Goal: Task Accomplishment & Management: Manage account settings

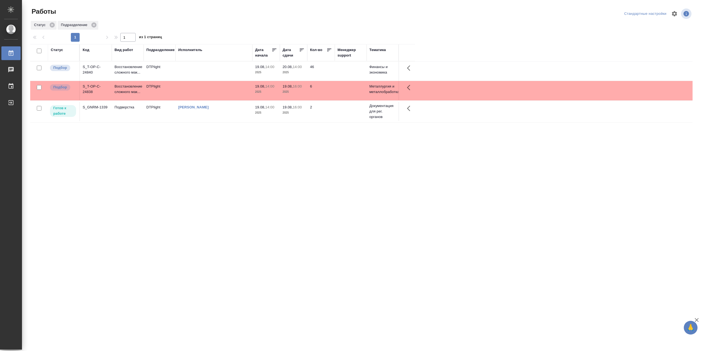
click at [227, 81] on td "[PERSON_NAME]" at bounding box center [213, 70] width 77 height 19
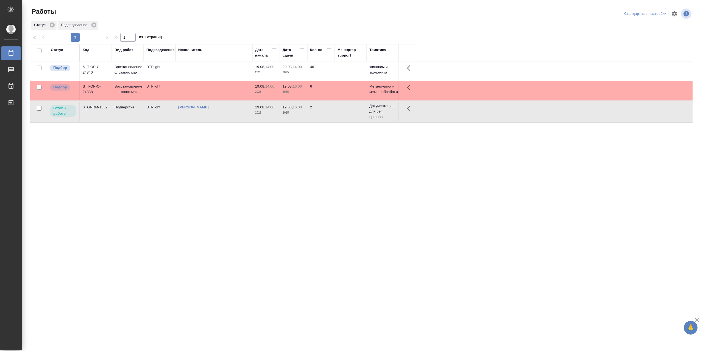
click at [227, 81] on td "[PERSON_NAME]" at bounding box center [213, 70] width 77 height 19
click at [206, 70] on td at bounding box center [213, 70] width 77 height 19
click at [206, 71] on td at bounding box center [213, 70] width 77 height 19
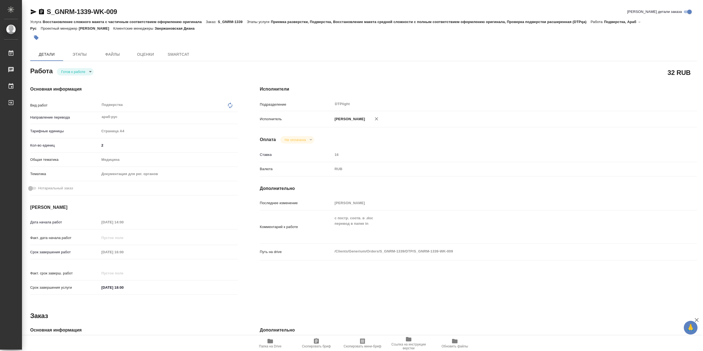
type textarea "x"
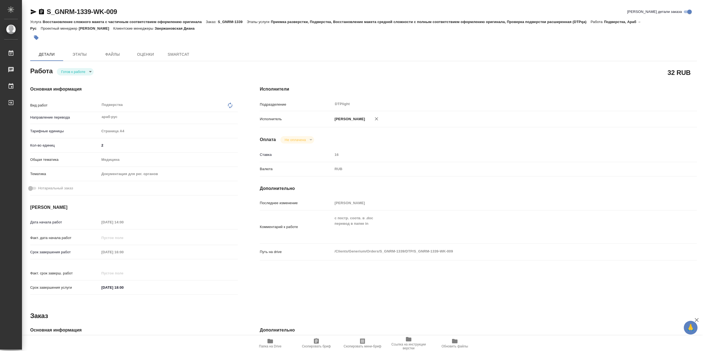
type textarea "x"
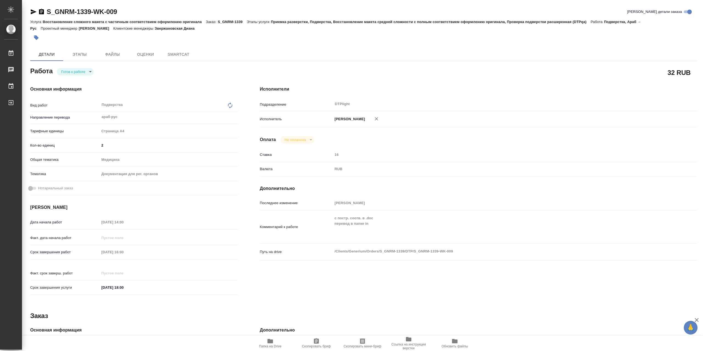
type textarea "x"
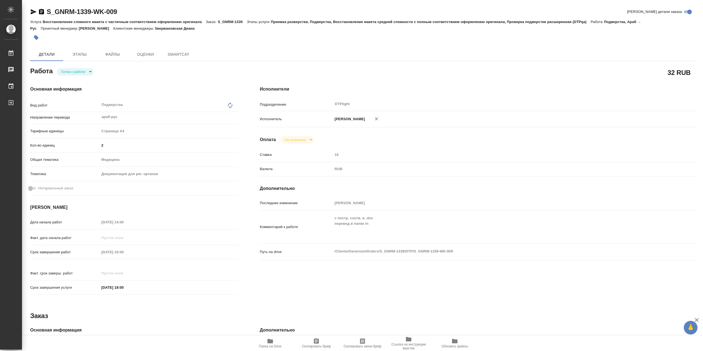
type textarea "x"
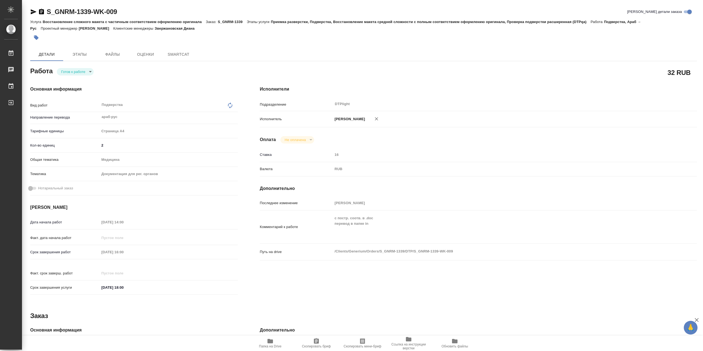
type textarea "x"
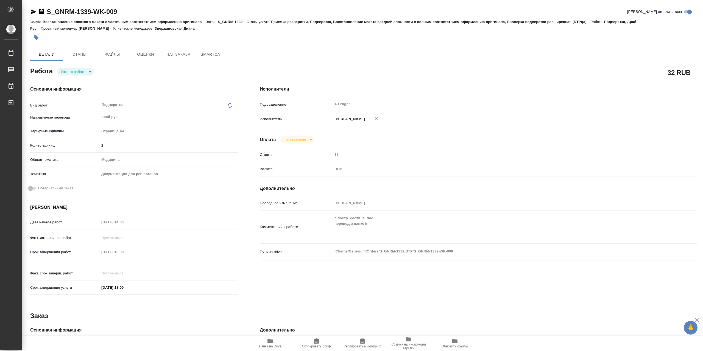
type textarea "x"
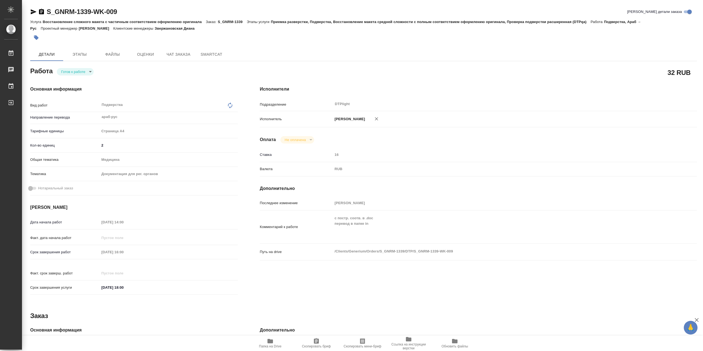
type textarea "x"
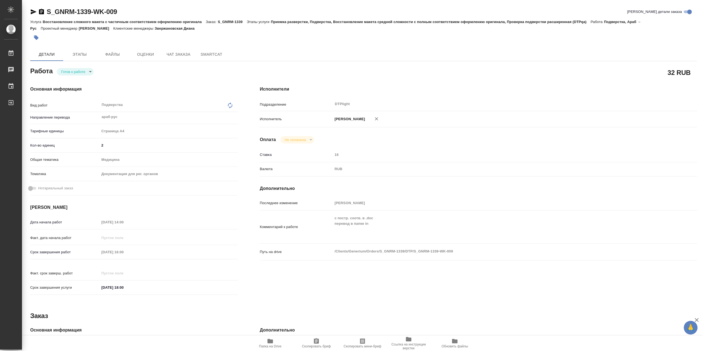
type textarea "x"
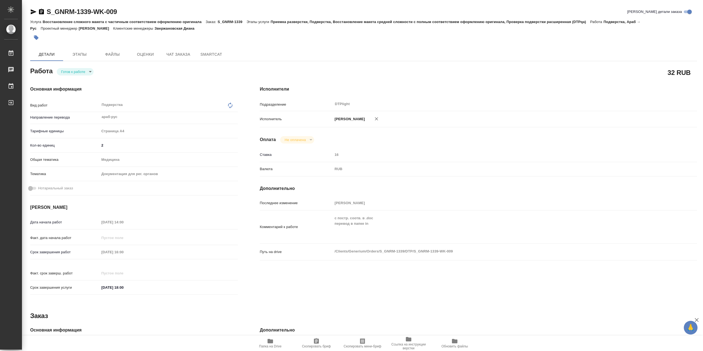
type textarea "x"
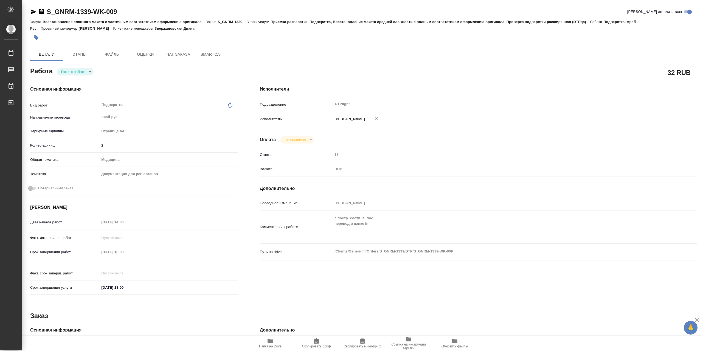
type textarea "x"
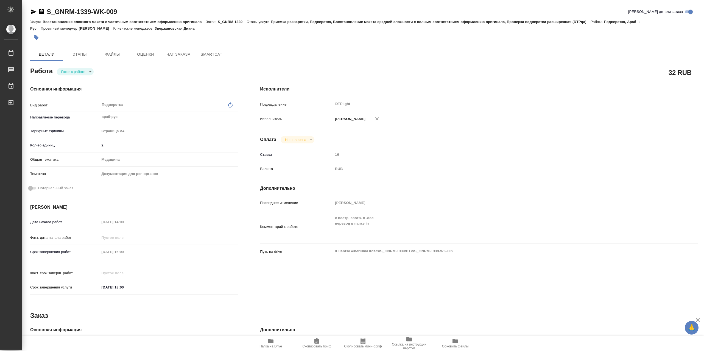
type textarea "x"
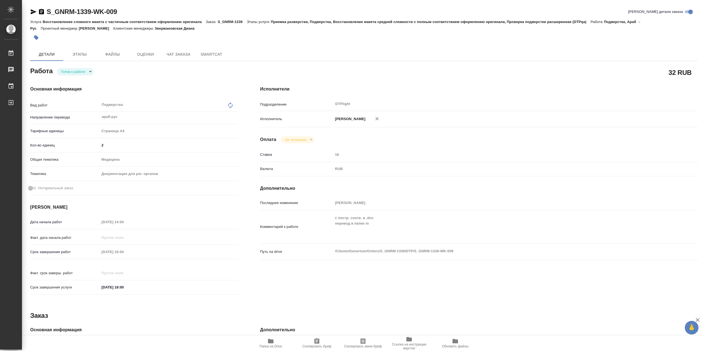
type textarea "x"
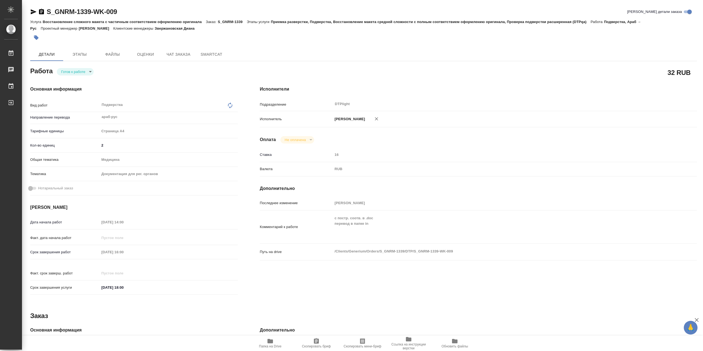
type textarea "x"
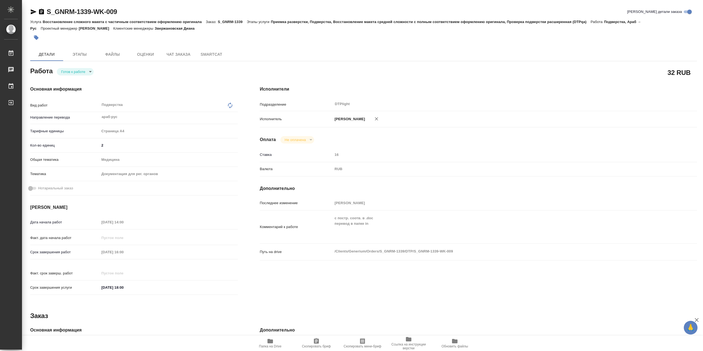
click at [77, 72] on body "🙏 .cls-1 fill:#fff; AWATERA Сархатов Руслан Работы 0 Чаты График Выйти S_GNRM-1…" at bounding box center [351, 175] width 703 height 351
click at [78, 70] on button "В работе" at bounding box center [70, 73] width 18 height 6
type textarea "x"
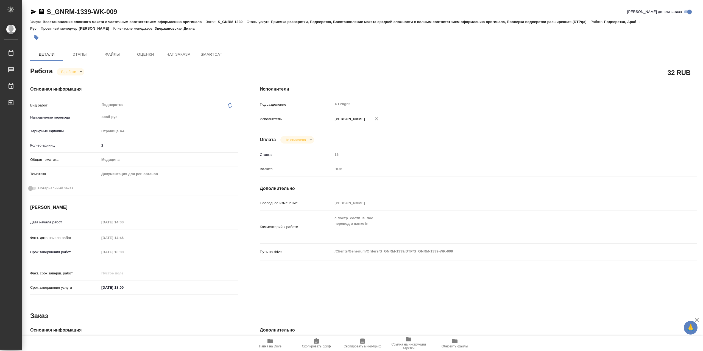
type textarea "x"
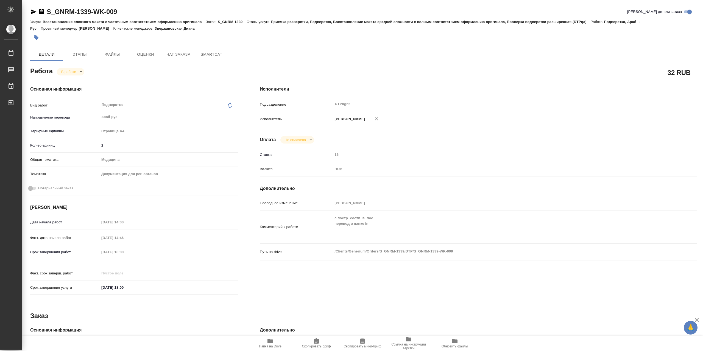
type textarea "x"
click at [273, 343] on icon "button" at bounding box center [270, 341] width 7 height 7
type textarea "x"
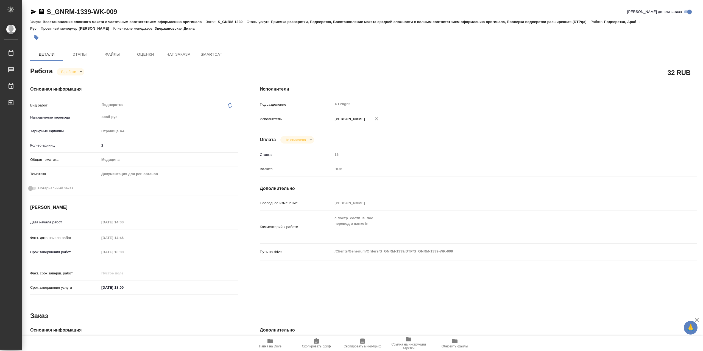
type textarea "x"
drag, startPoint x: 35, startPoint y: 11, endPoint x: 136, endPoint y: 0, distance: 101.9
click at [35, 11] on icon "button" at bounding box center [34, 11] width 6 height 5
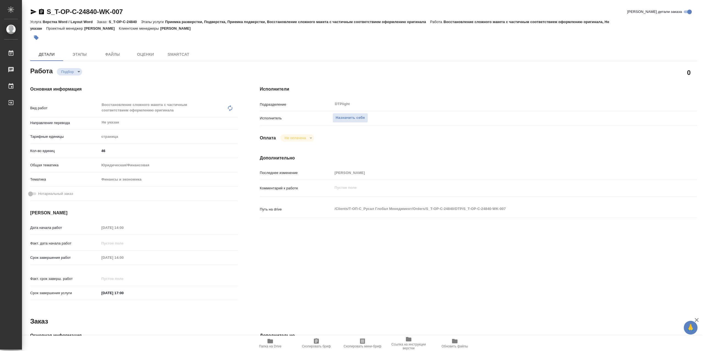
type textarea "x"
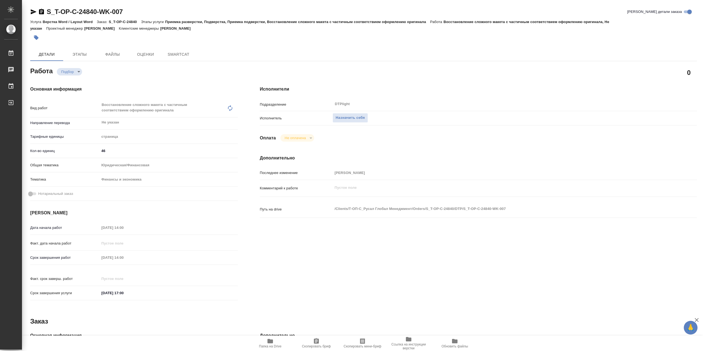
type textarea "x"
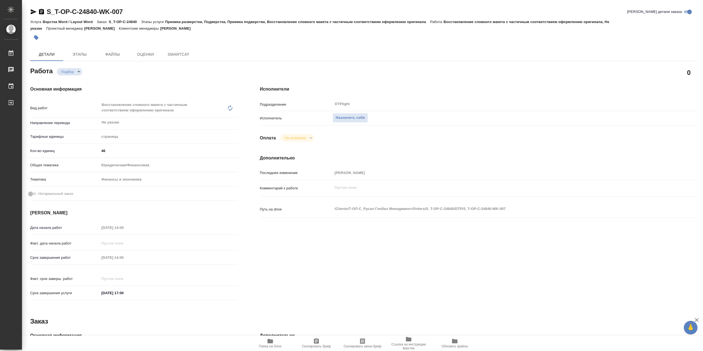
type textarea "x"
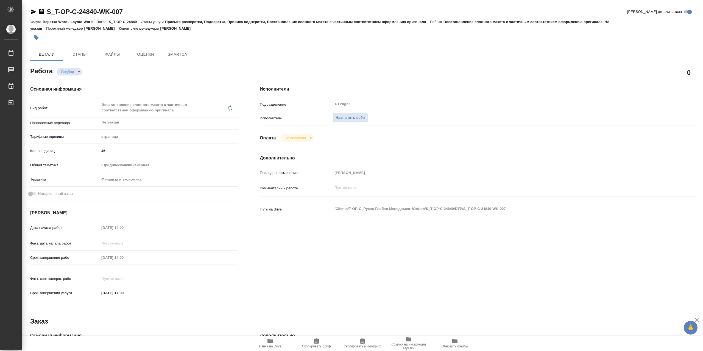
type textarea "x"
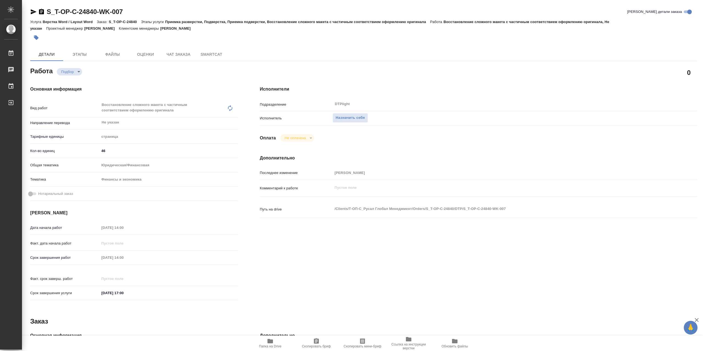
click at [272, 342] on icon "button" at bounding box center [269, 341] width 5 height 4
type textarea "x"
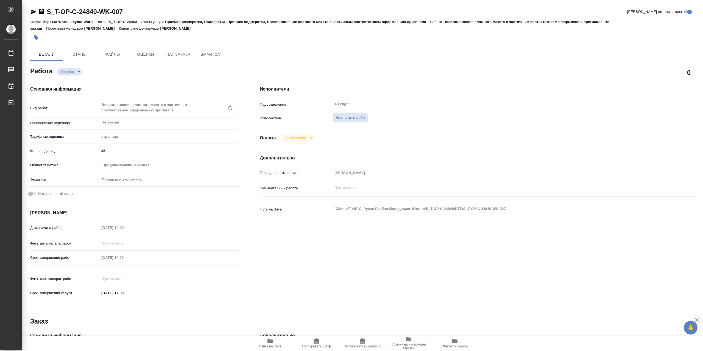
type textarea "x"
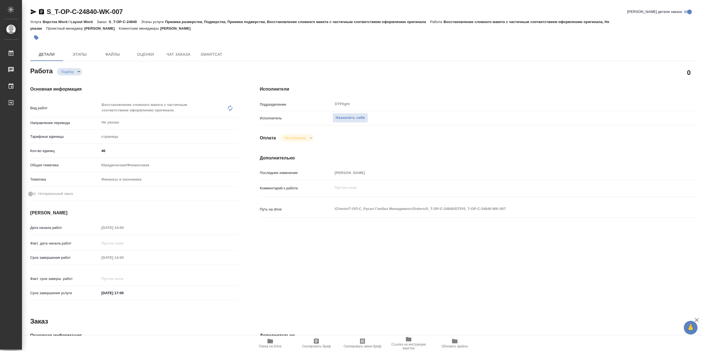
type textarea "x"
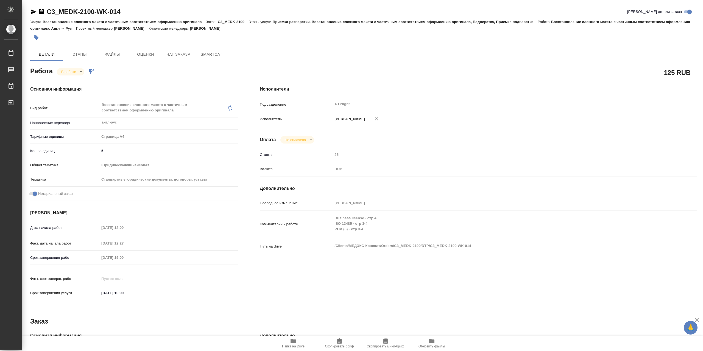
click at [79, 70] on body "🙏 .cls-1 fill:#fff; AWATERA Сархатов [PERSON_NAME] Работы 0 Чаты График Выйти C…" at bounding box center [351, 175] width 703 height 351
click at [82, 82] on li "Выполнен" at bounding box center [75, 82] width 36 height 9
type textarea "x"
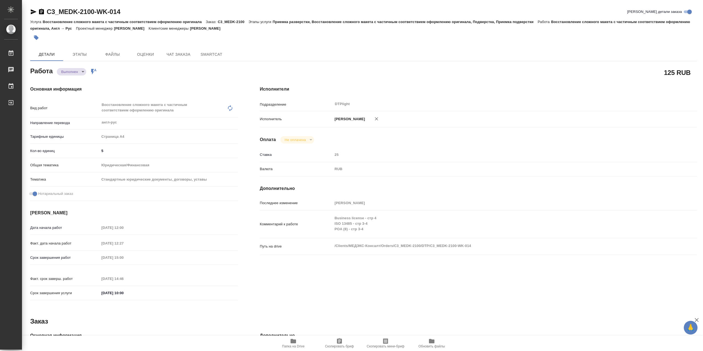
type textarea "x"
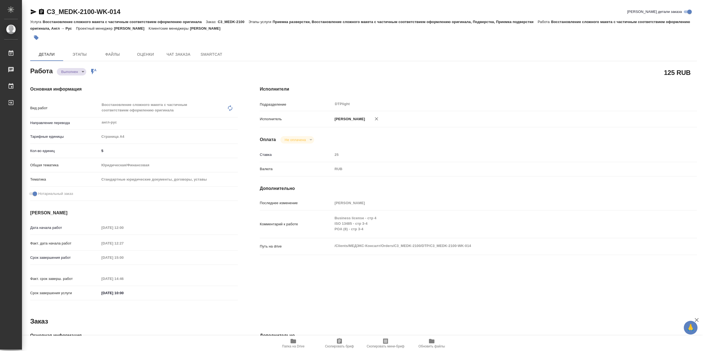
type textarea "x"
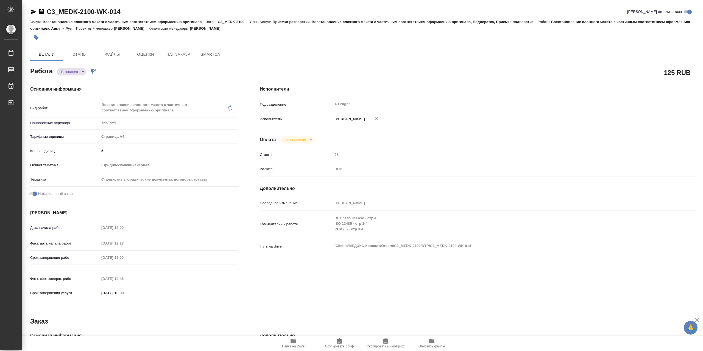
type textarea "x"
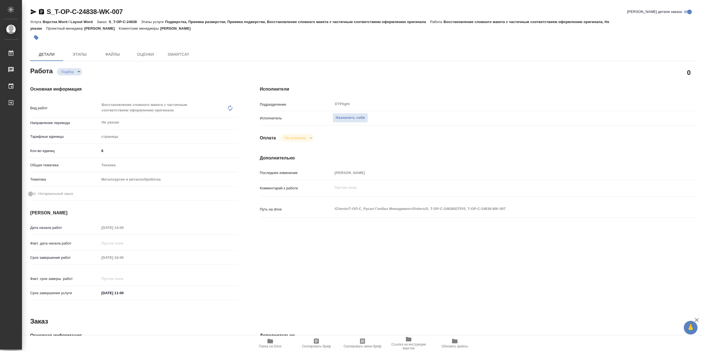
type textarea "x"
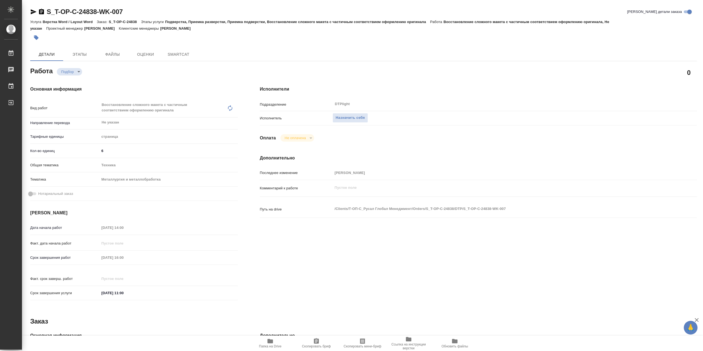
type textarea "x"
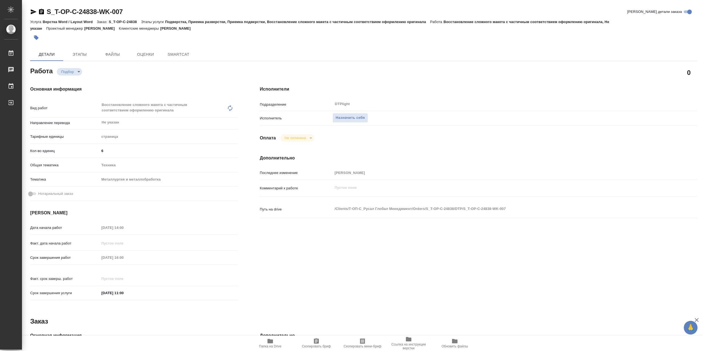
type textarea "x"
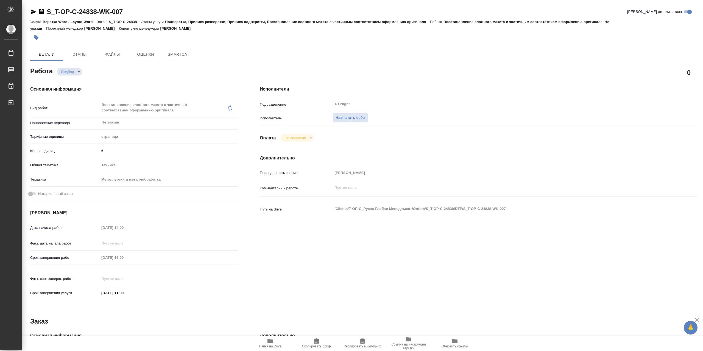
type textarea "x"
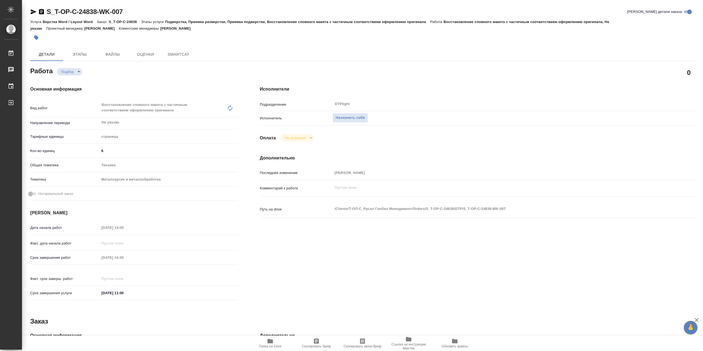
type textarea "x"
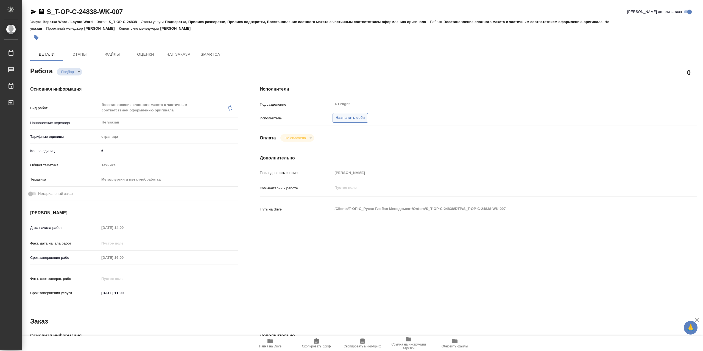
type textarea "x"
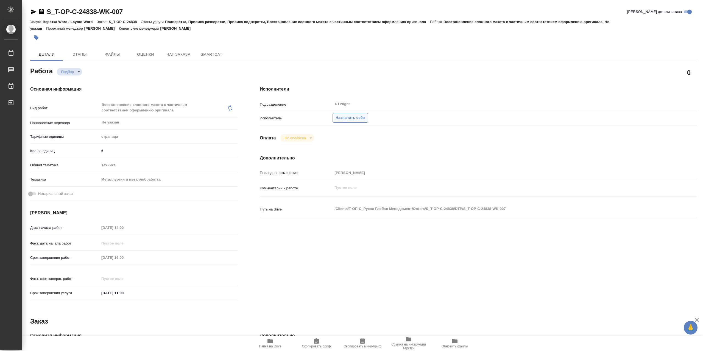
click at [356, 119] on span "Назначить себя" at bounding box center [350, 118] width 29 height 6
type textarea "x"
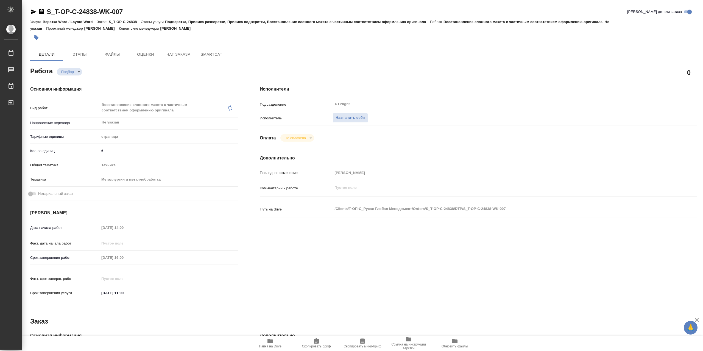
type textarea "x"
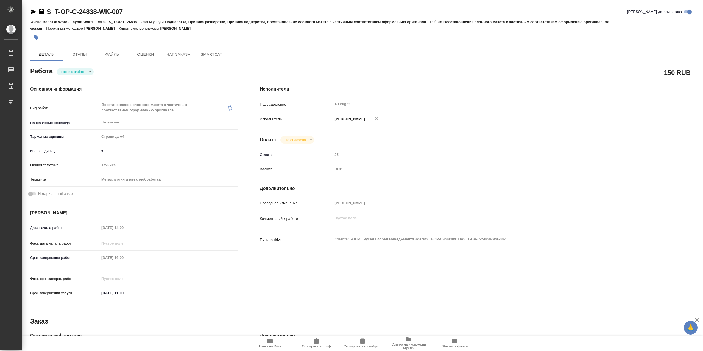
type textarea "x"
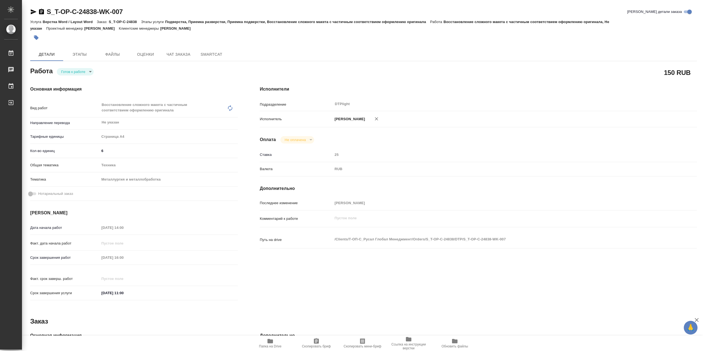
type textarea "x"
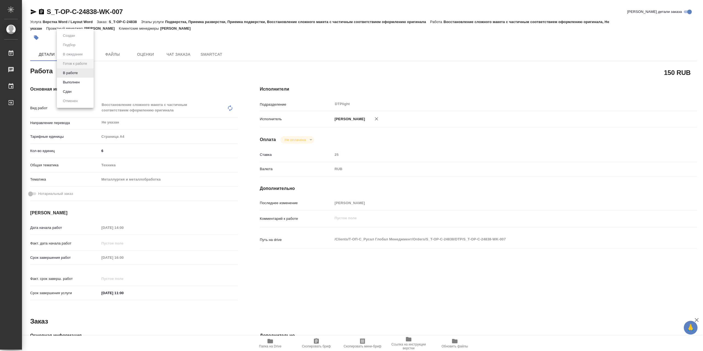
click at [86, 73] on body "🙏 .cls-1 fill:#fff; AWATERA Сархатов Руслан Работы 0 Чаты График Выйти S_T-OP-C…" at bounding box center [351, 175] width 703 height 351
click at [87, 73] on li "В работе" at bounding box center [75, 72] width 37 height 9
type textarea "x"
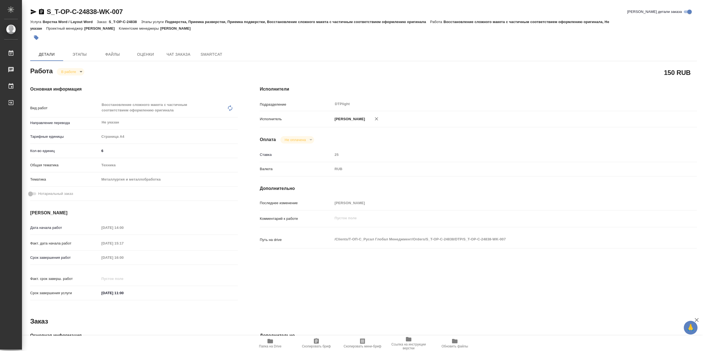
type textarea "x"
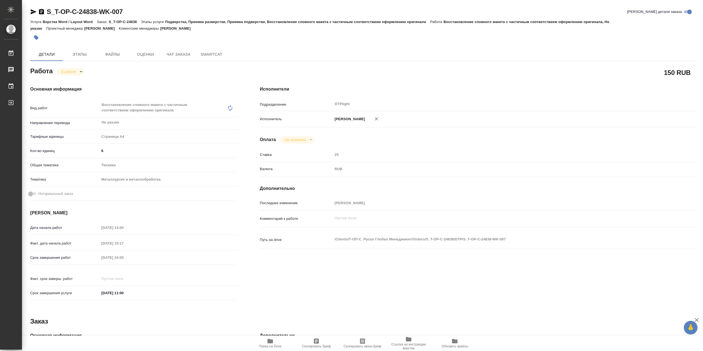
type textarea "x"
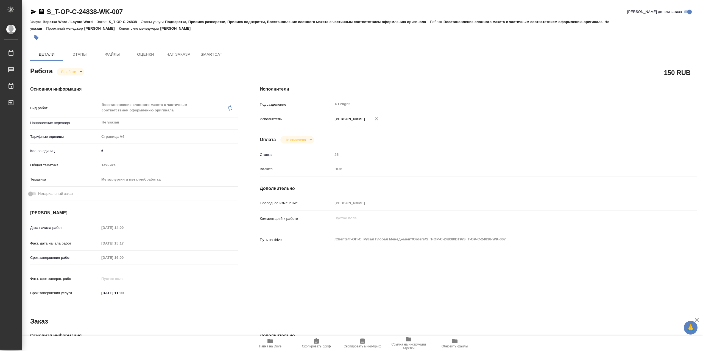
type textarea "x"
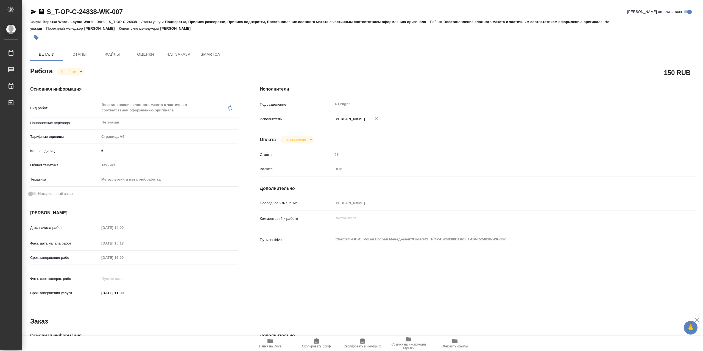
type textarea "x"
click at [279, 341] on span "Папка на Drive" at bounding box center [270, 343] width 40 height 10
click at [276, 339] on span "Папка на Drive" at bounding box center [270, 343] width 40 height 10
click at [69, 70] on body "🙏 .cls-1 fill:#fff; AWATERA Сархатов Руслан Работы 0 Чаты График Выйти S_T-OP-C…" at bounding box center [351, 175] width 703 height 351
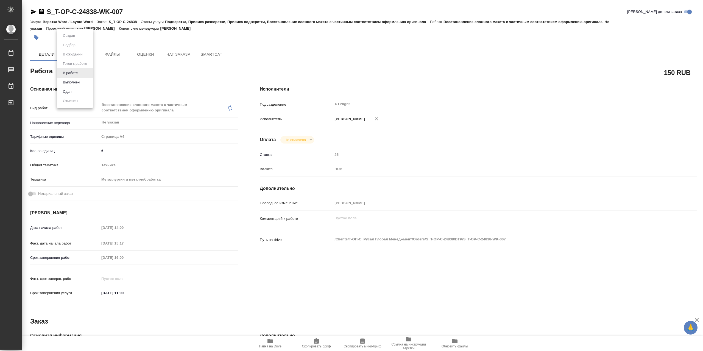
click at [83, 83] on li "Выполнен" at bounding box center [75, 82] width 36 height 9
type textarea "x"
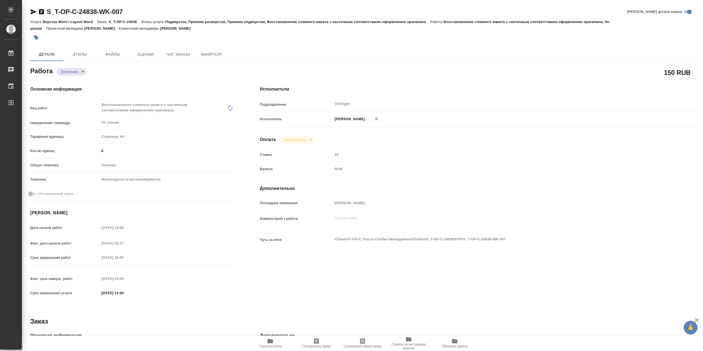
type textarea "x"
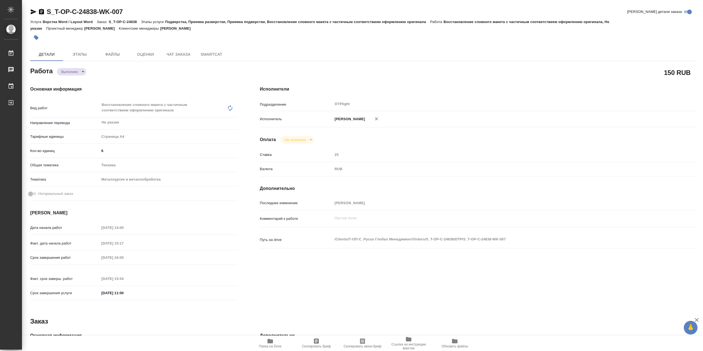
type textarea "x"
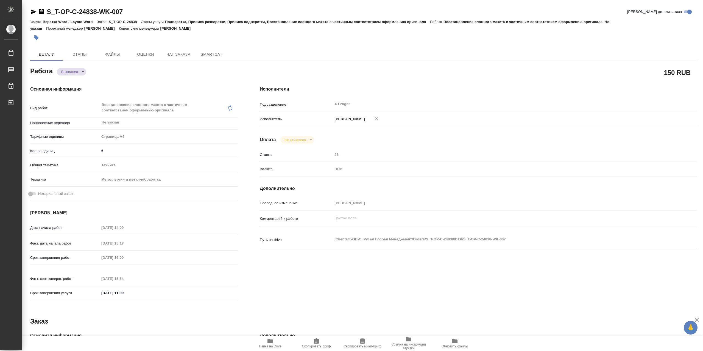
type textarea "x"
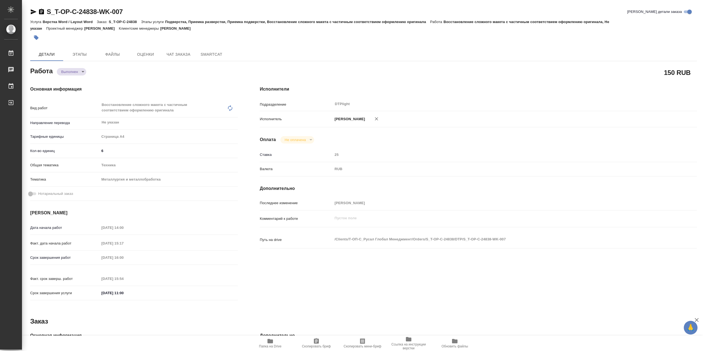
type textarea "x"
